Goal: Complete application form

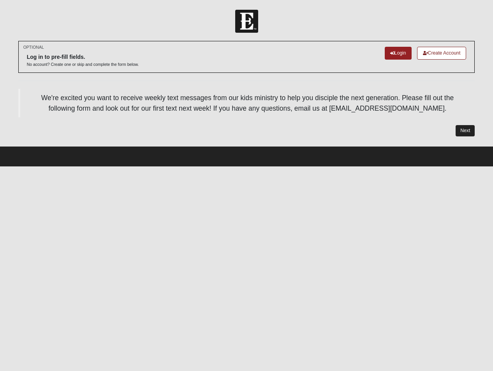
click at [464, 125] on link "Next" at bounding box center [464, 130] width 19 height 11
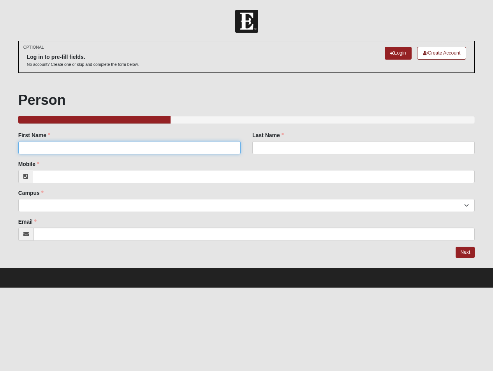
click at [232, 147] on input "First Name" at bounding box center [129, 147] width 222 height 13
type input "[PERSON_NAME]"
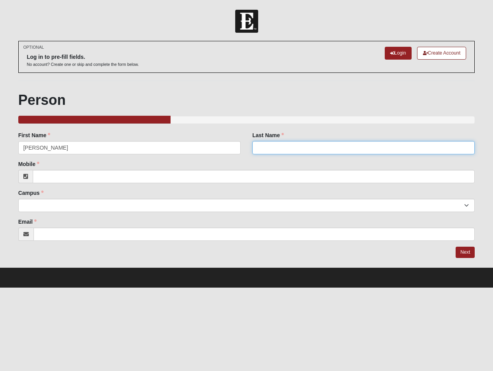
type input "Kisser"
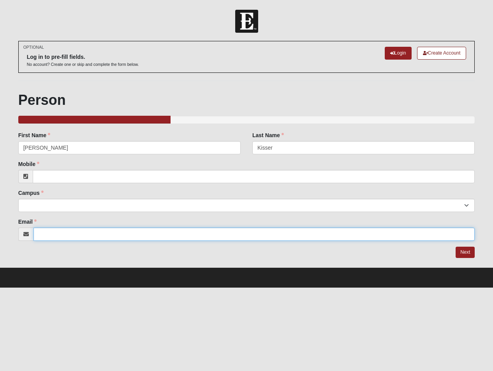
type input "[PERSON_NAME][EMAIL_ADDRESS][DOMAIN_NAME]"
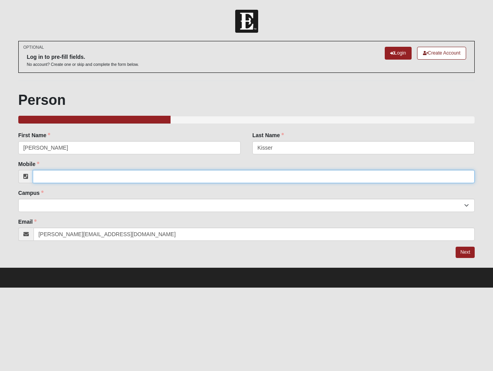
click at [70, 176] on input "Mobile" at bounding box center [254, 176] width 442 height 13
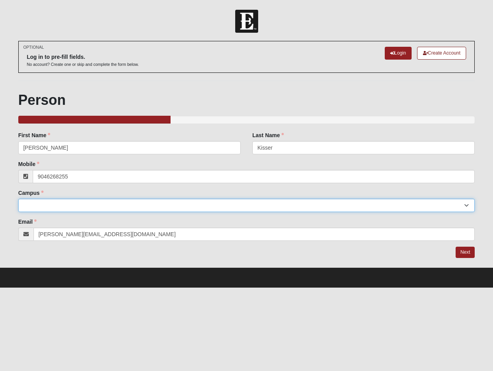
type input "[PHONE_NUMBER]"
select select "13"
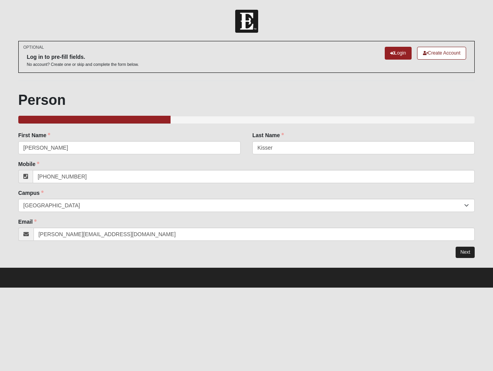
click at [465, 253] on link "Next" at bounding box center [464, 251] width 19 height 11
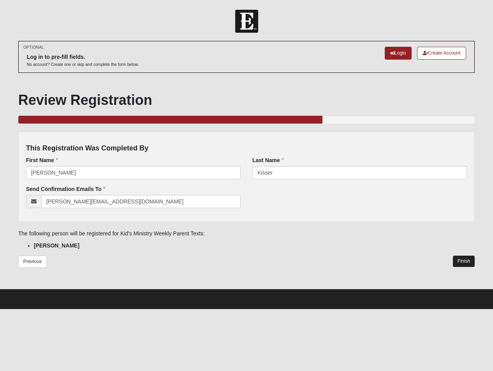
click at [462, 259] on link "Finish" at bounding box center [464, 260] width 22 height 11
